Goal: Information Seeking & Learning: Check status

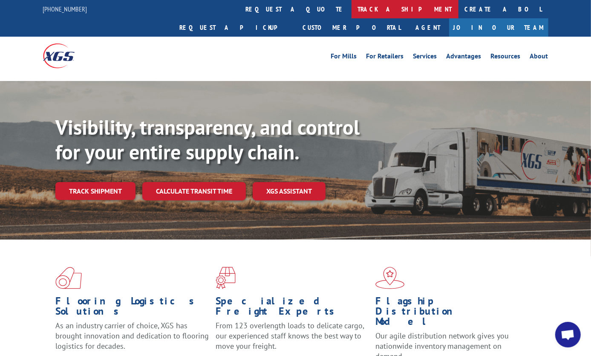
click at [351, 10] on link "track a shipment" at bounding box center [404, 9] width 107 height 18
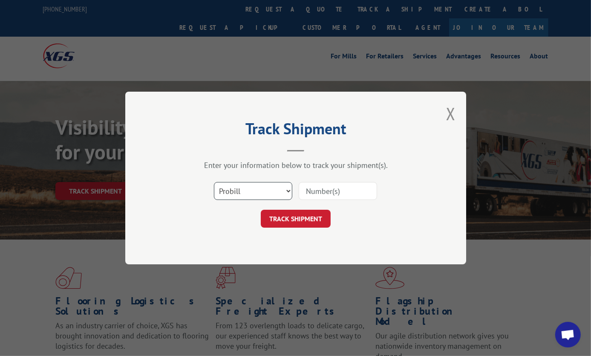
click at [247, 189] on select "Select category... Probill BOL PO" at bounding box center [253, 191] width 78 height 18
select select "bol"
click at [214, 182] on select "Select category... Probill BOL PO" at bounding box center [253, 191] width 78 height 18
click at [324, 190] on input at bounding box center [337, 191] width 78 height 18
paste input "6047499"
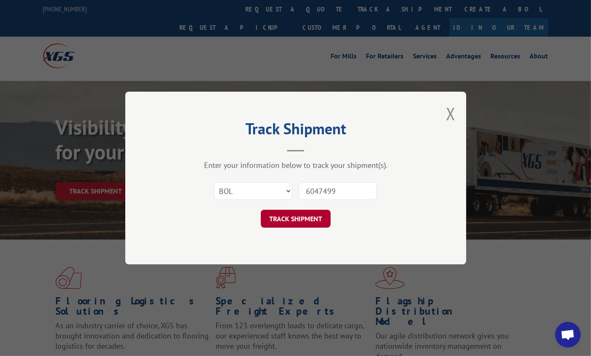
type input "6047499"
click at [310, 218] on button "TRACK SHIPMENT" at bounding box center [296, 218] width 70 height 18
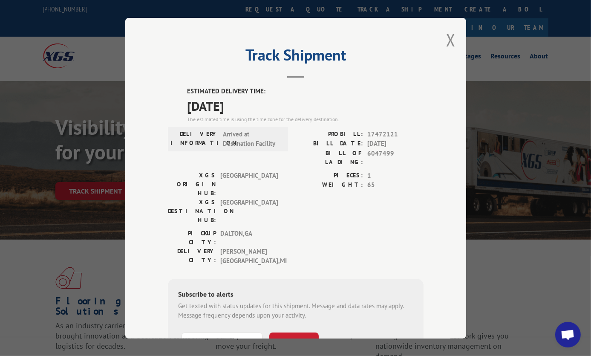
drag, startPoint x: 447, startPoint y: 39, endPoint x: 370, endPoint y: 18, distance: 80.3
click at [447, 39] on button "Close modal" at bounding box center [450, 40] width 9 height 23
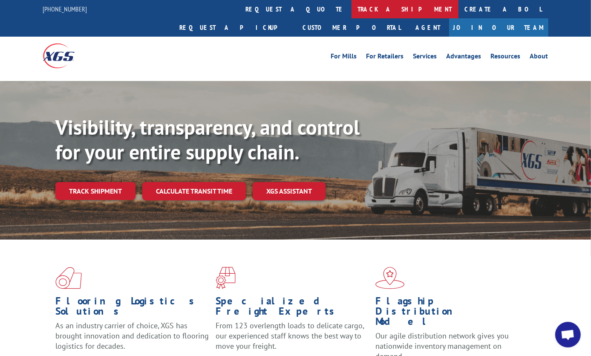
click at [351, 12] on link "track a shipment" at bounding box center [404, 9] width 107 height 18
